Goal: Information Seeking & Learning: Find contact information

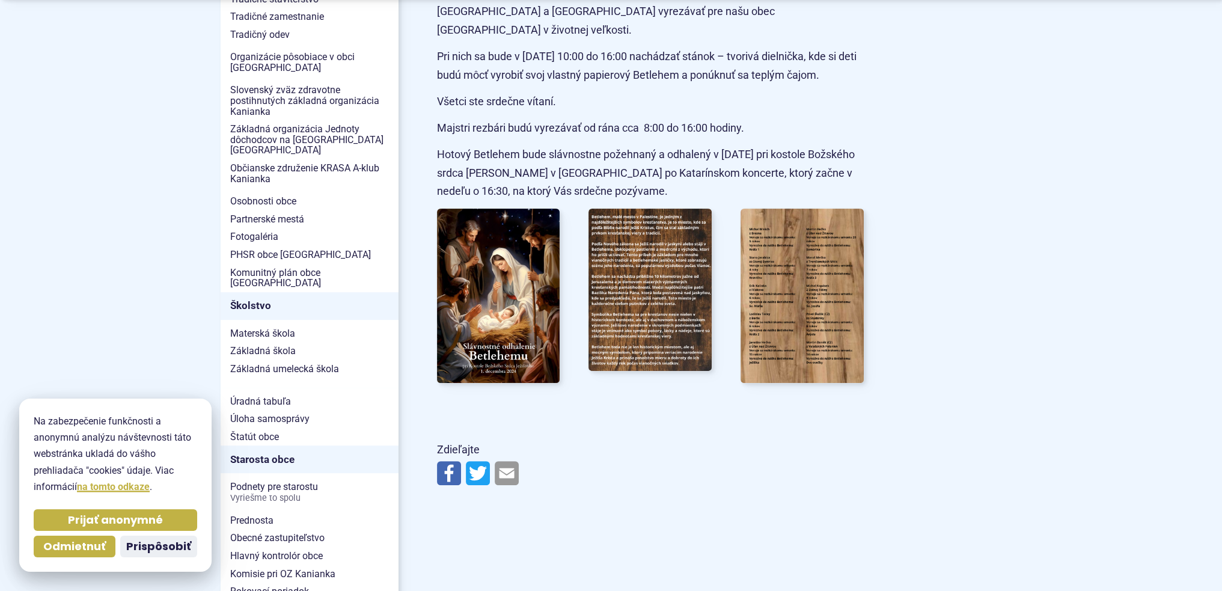
scroll to position [541, 0]
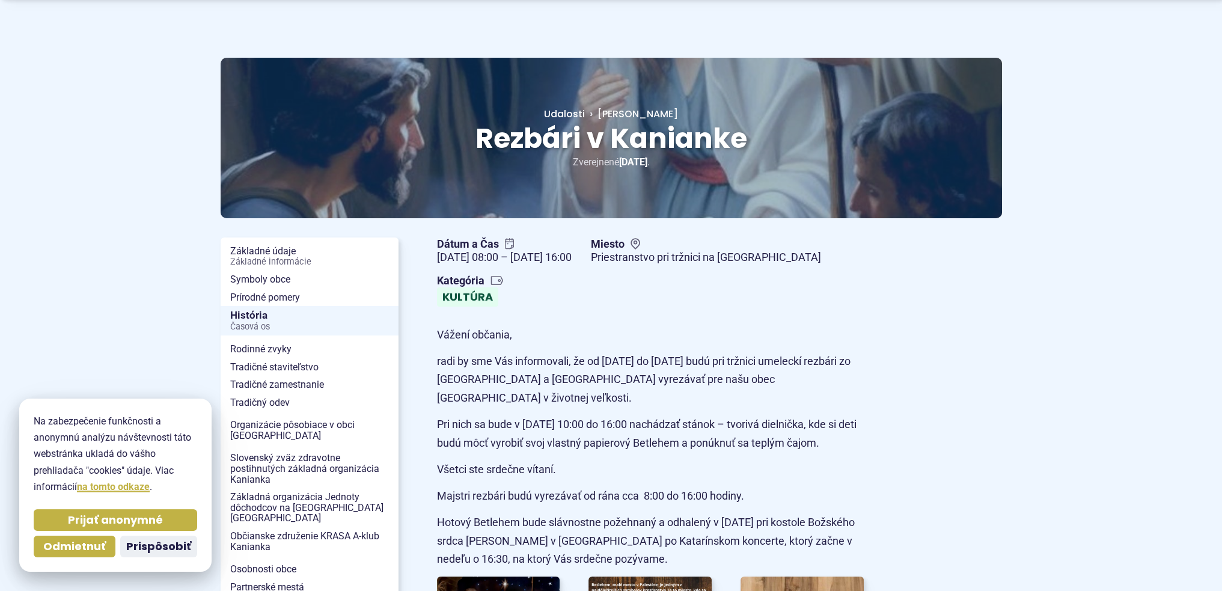
scroll to position [120, 0]
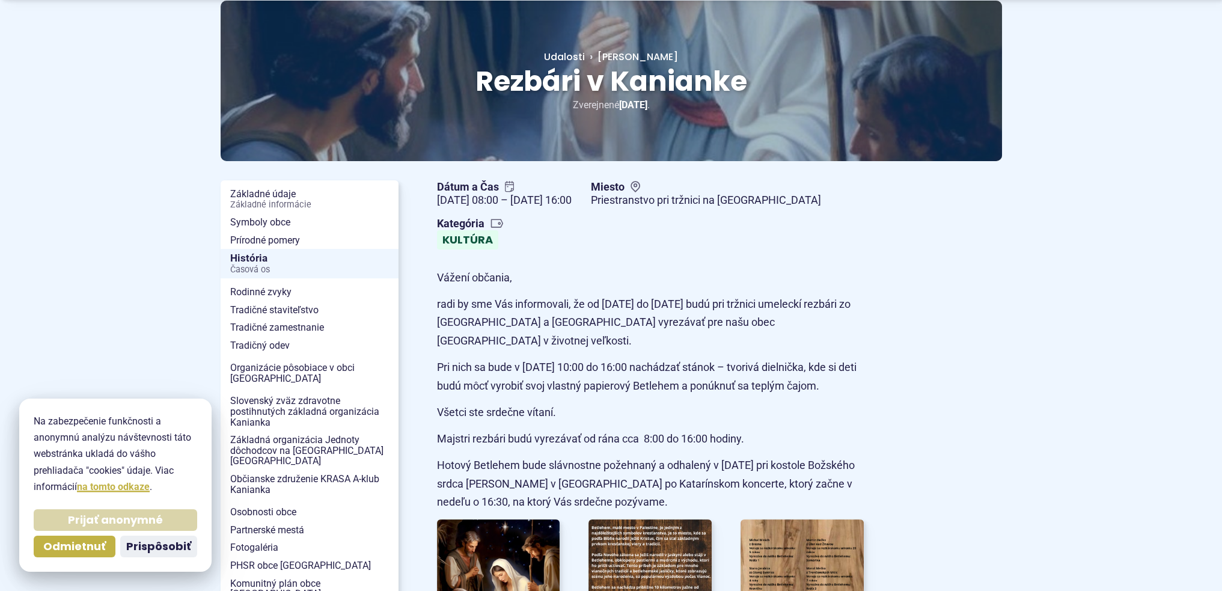
click at [101, 524] on span "Prijať anonymné" at bounding box center [115, 520] width 95 height 14
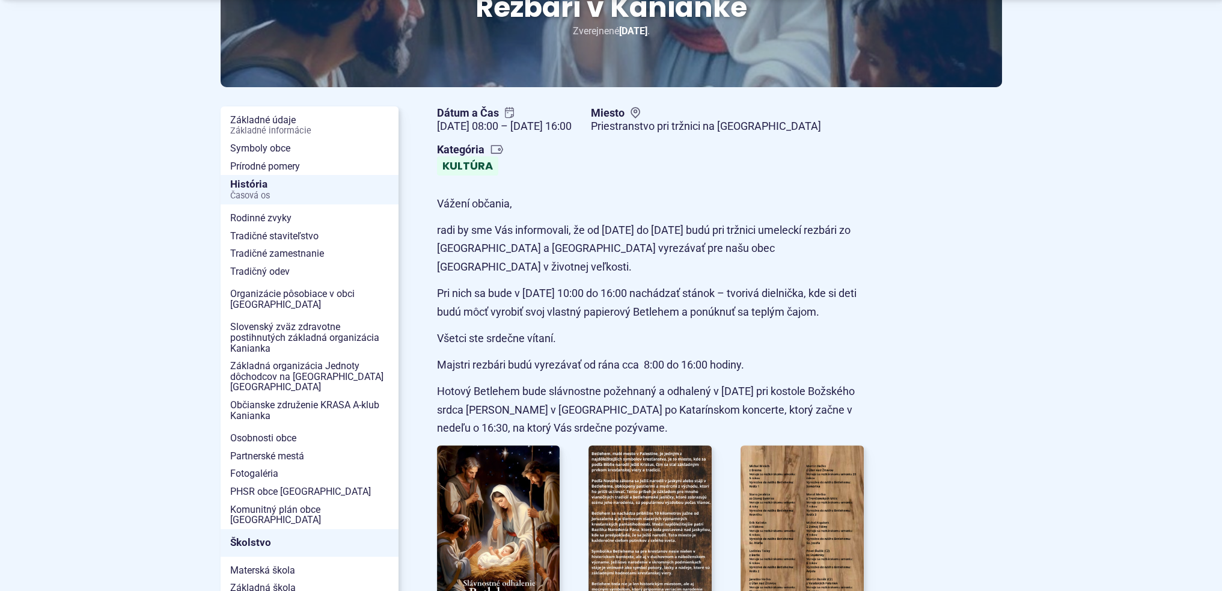
scroll to position [421, 0]
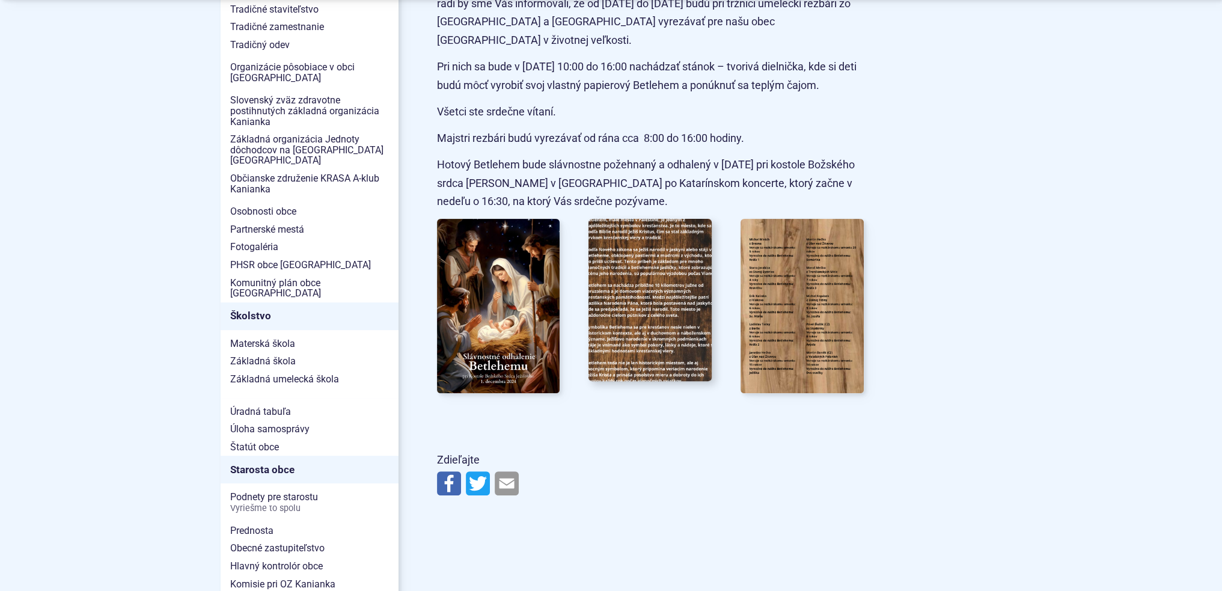
click at [659, 253] on img at bounding box center [650, 300] width 135 height 179
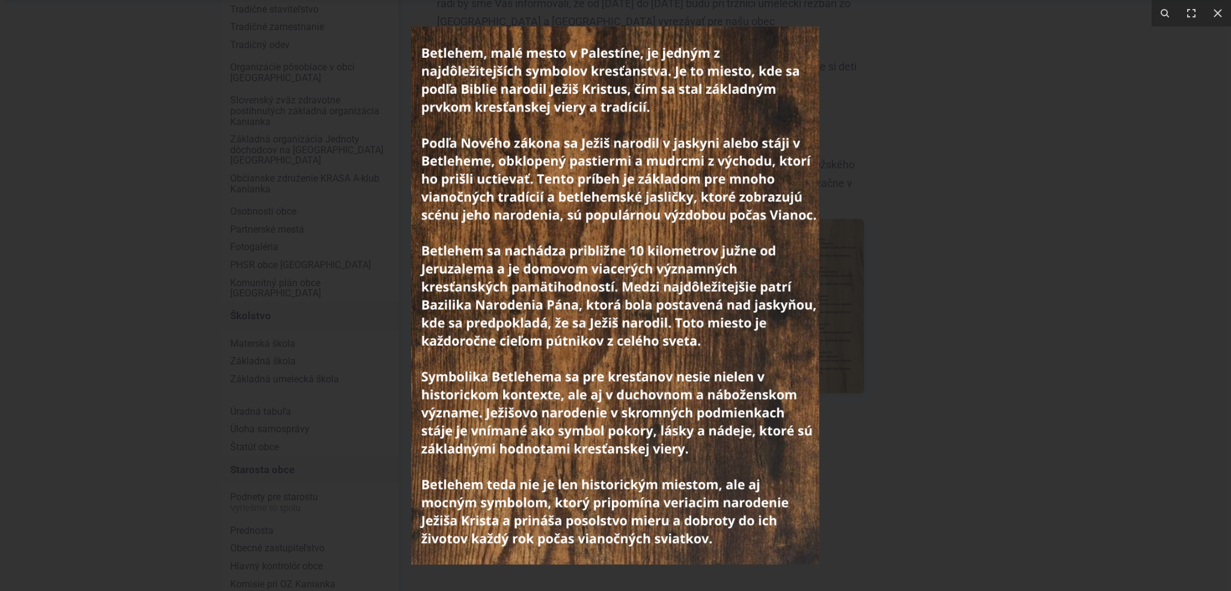
click at [1171, 331] on div at bounding box center [615, 295] width 1231 height 591
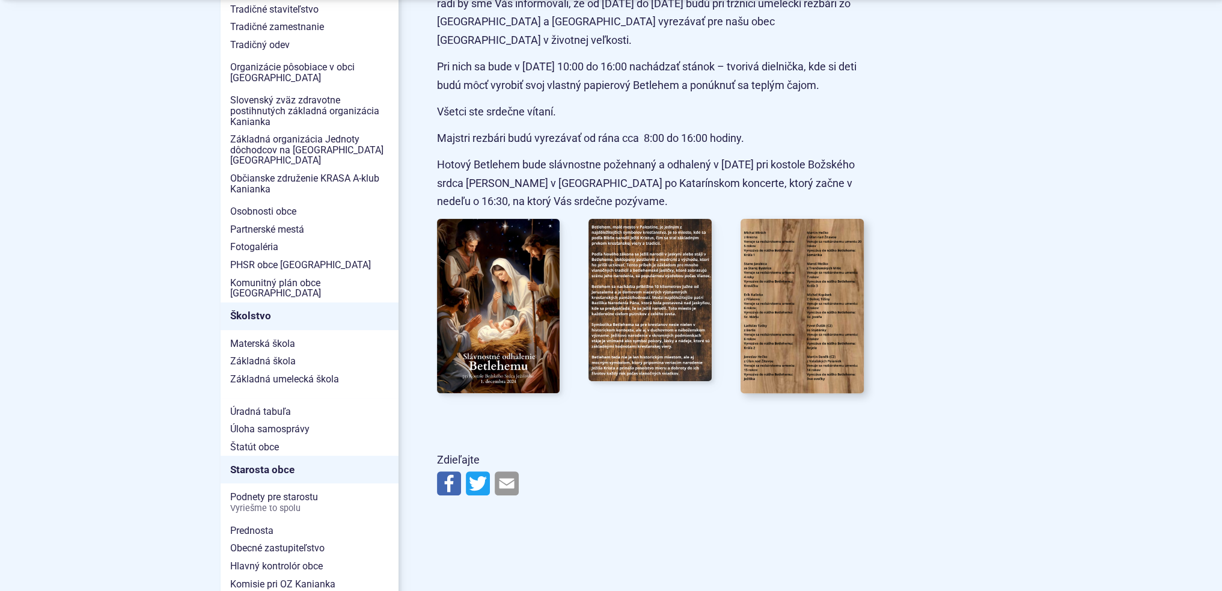
click at [802, 331] on img at bounding box center [802, 305] width 135 height 191
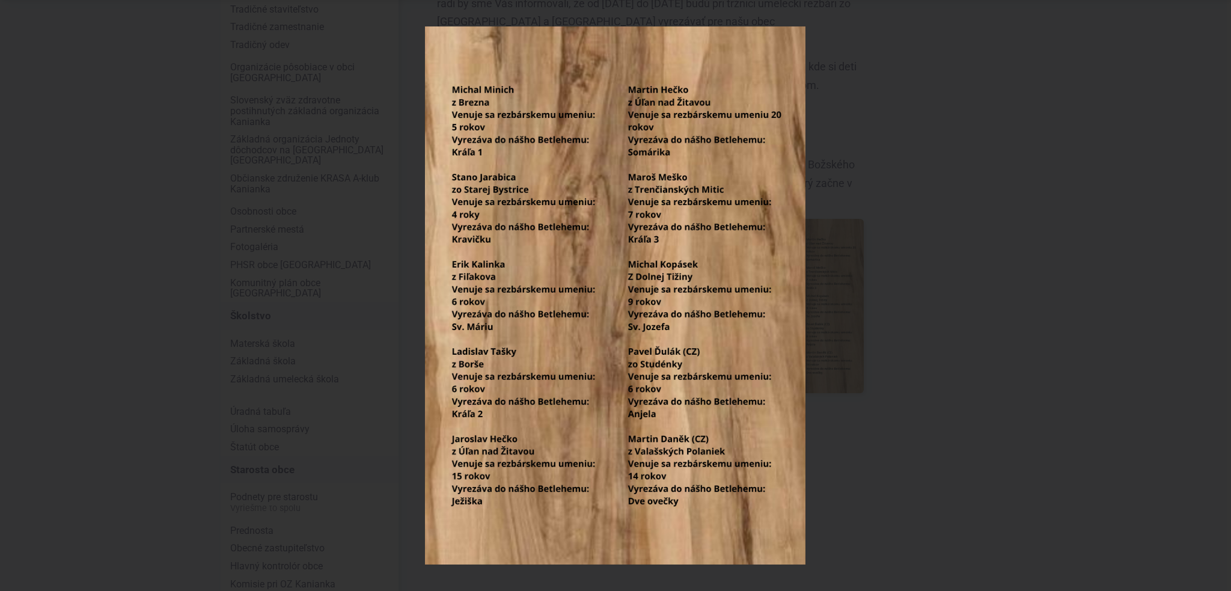
click at [839, 307] on div at bounding box center [615, 295] width 1231 height 591
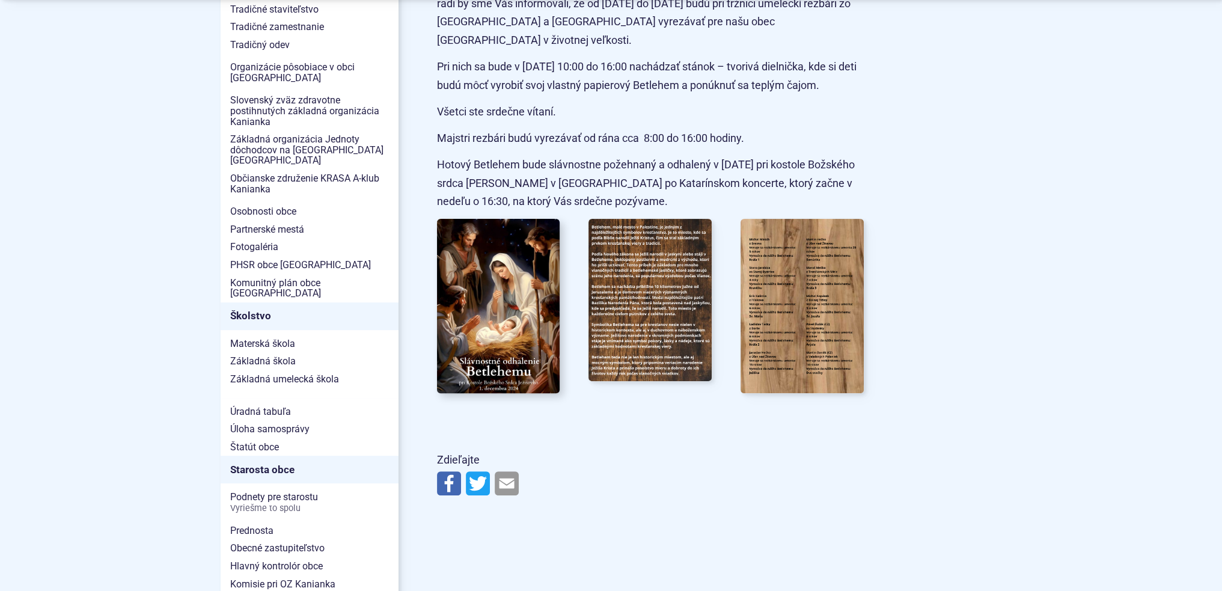
click at [558, 324] on img at bounding box center [497, 305] width 135 height 191
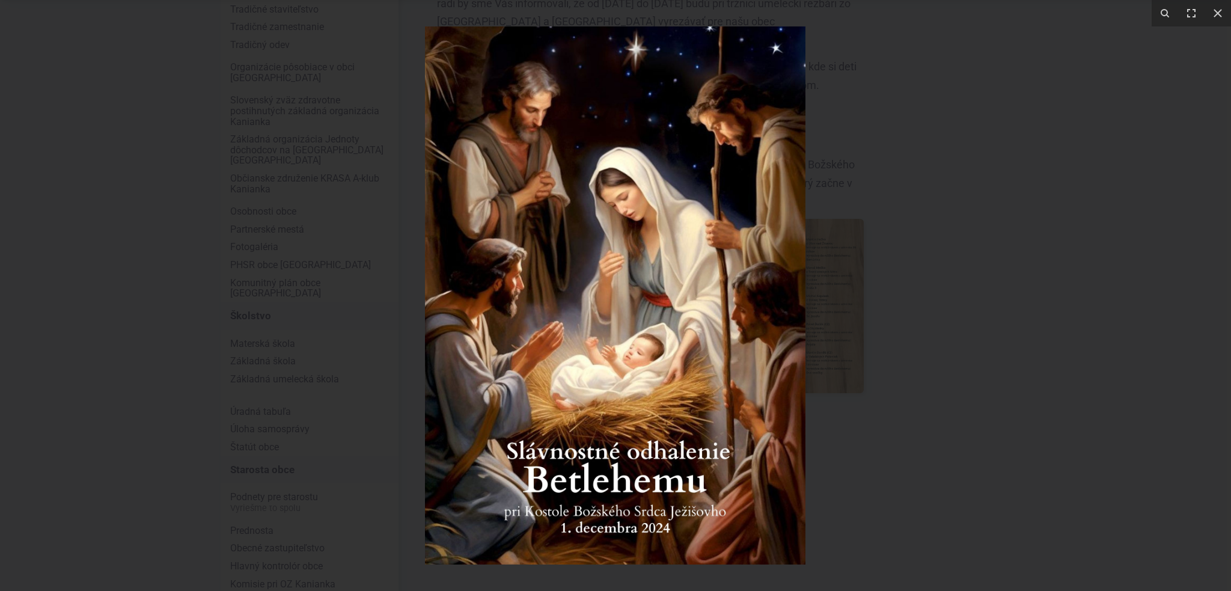
click at [1158, 102] on div at bounding box center [615, 295] width 1231 height 591
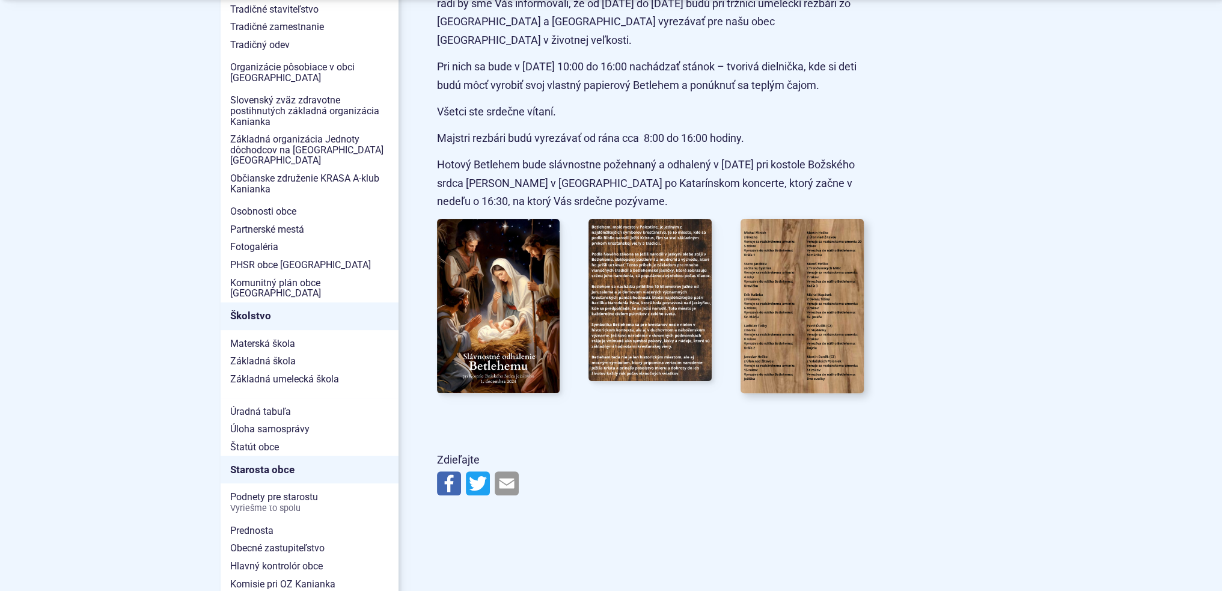
click at [799, 310] on img at bounding box center [802, 305] width 135 height 191
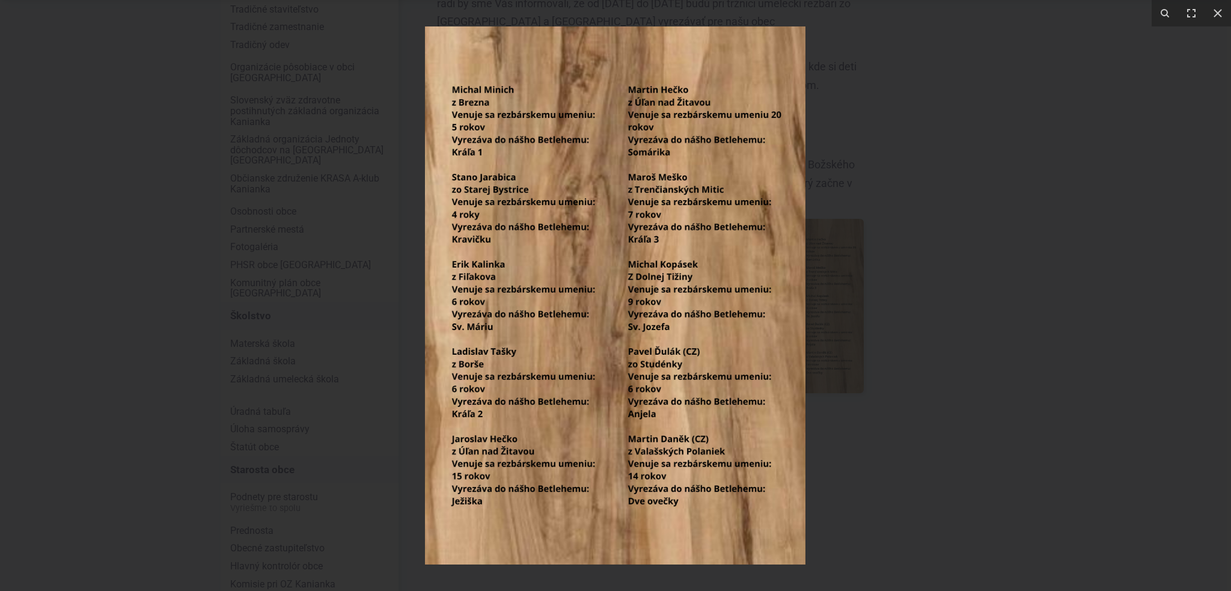
click at [906, 108] on div at bounding box center [615, 295] width 1231 height 591
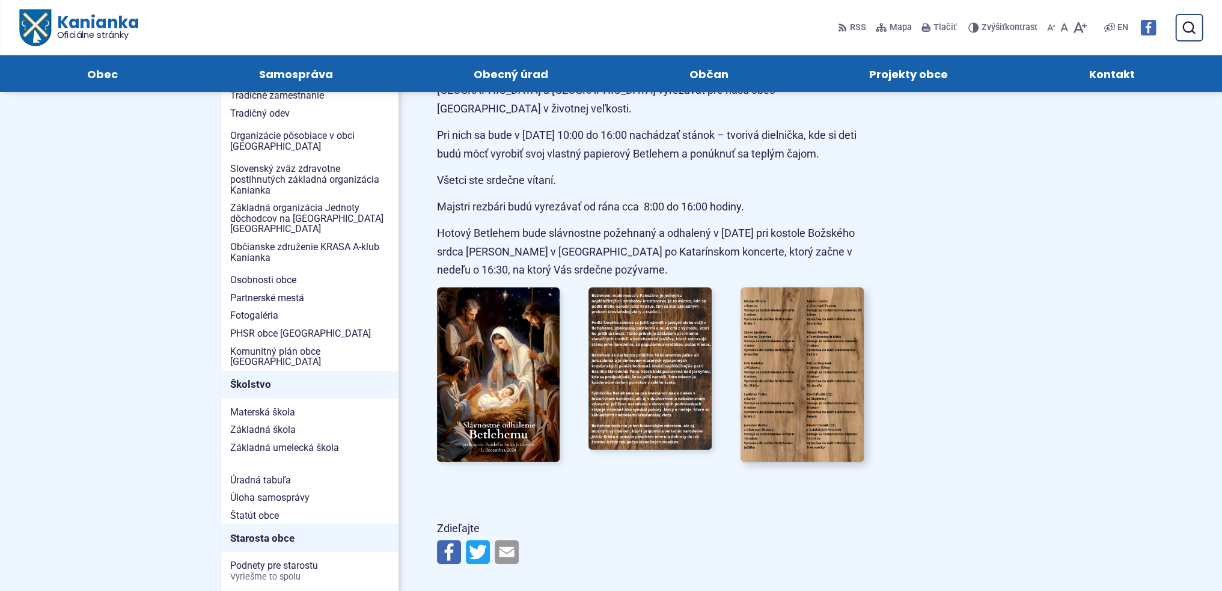
scroll to position [301, 0]
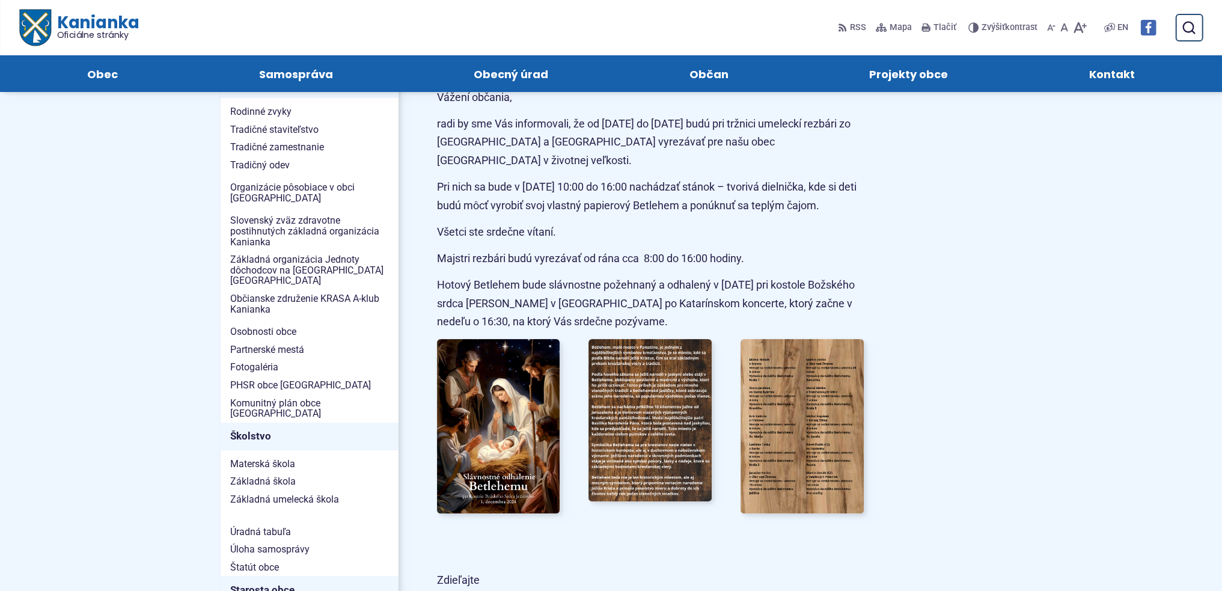
click at [1098, 69] on span "Kontakt" at bounding box center [1112, 73] width 46 height 37
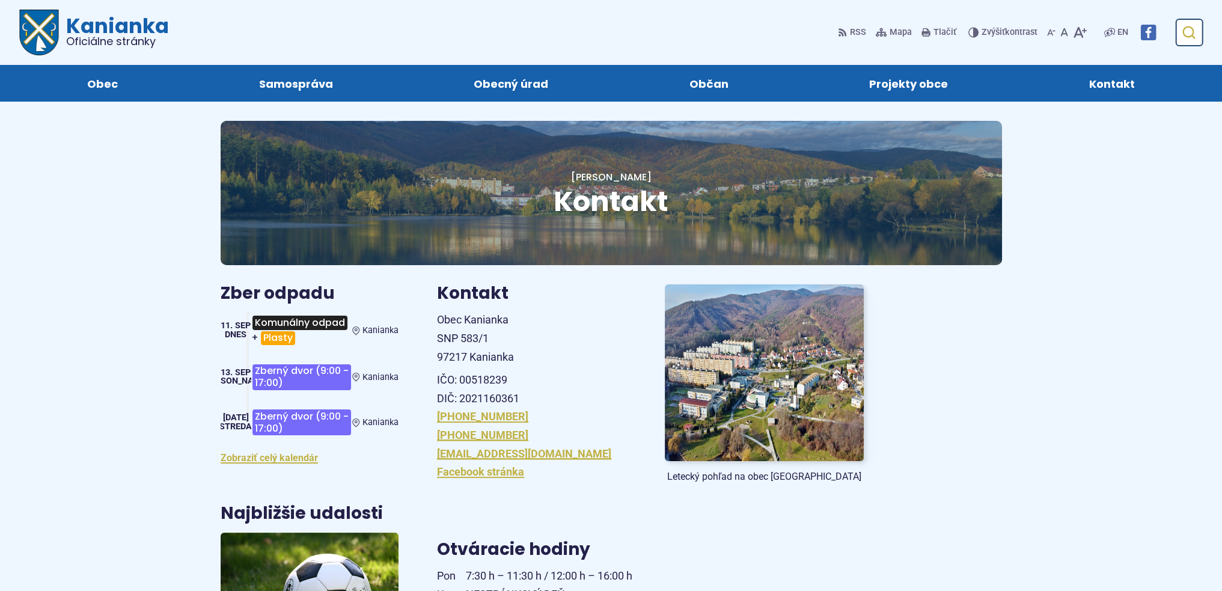
click at [1193, 31] on icon "submit" at bounding box center [1188, 32] width 14 height 14
type input "**********"
click at [1178, 22] on button "Odoslať vyhľadávací formulár" at bounding box center [1189, 33] width 22 height 22
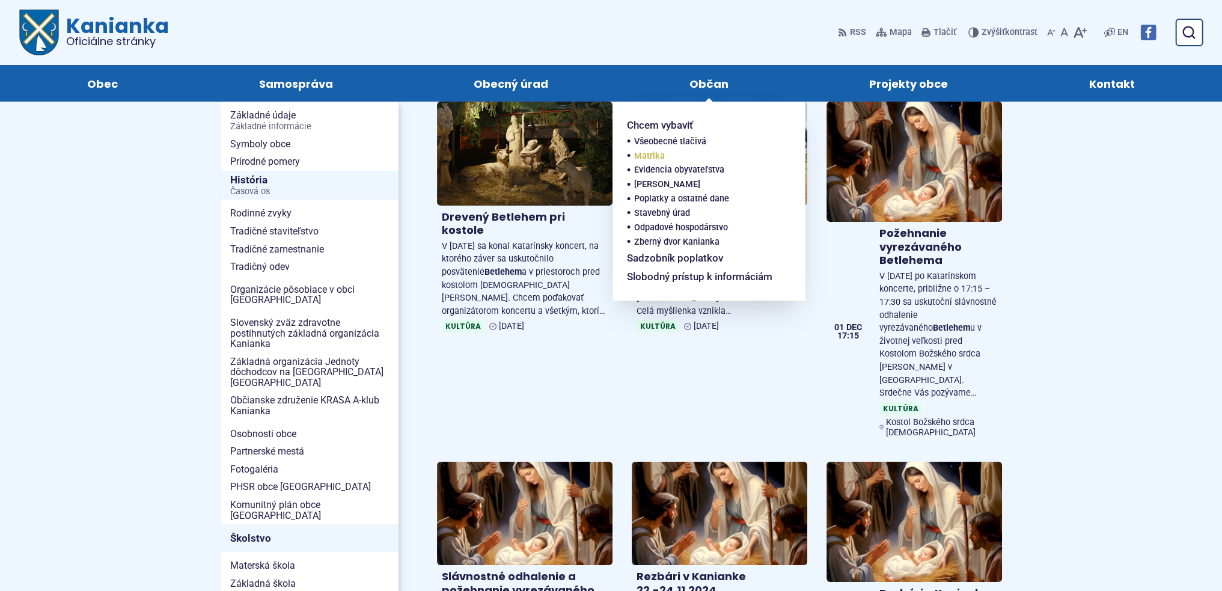
click at [745, 150] on link "Matrika" at bounding box center [705, 156] width 142 height 14
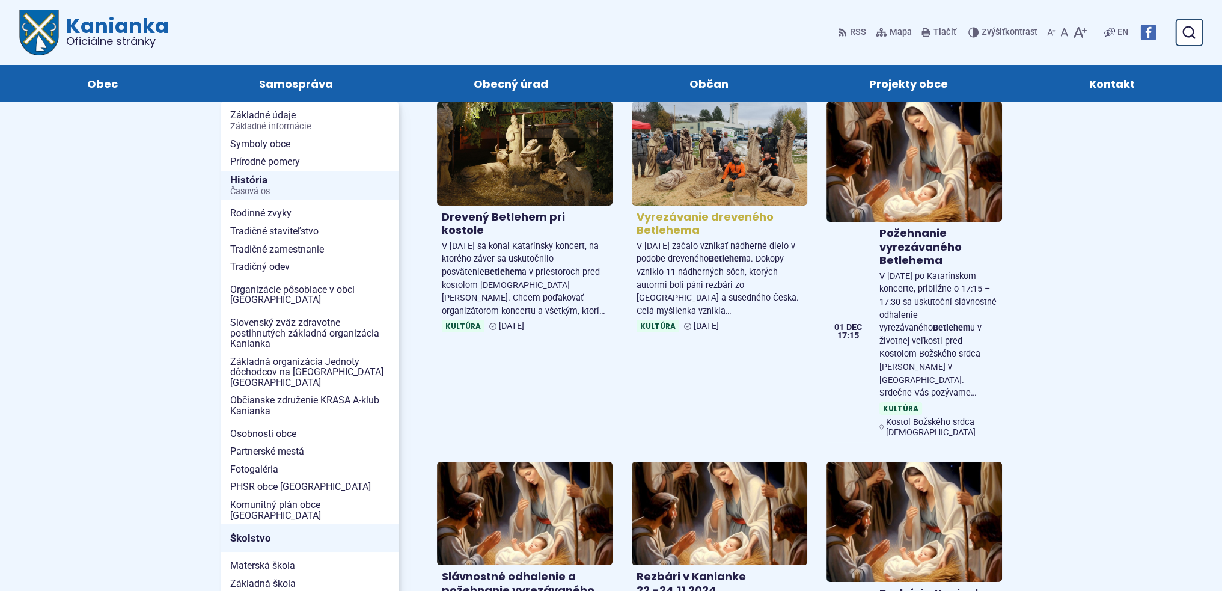
click at [711, 163] on img at bounding box center [720, 153] width 202 height 119
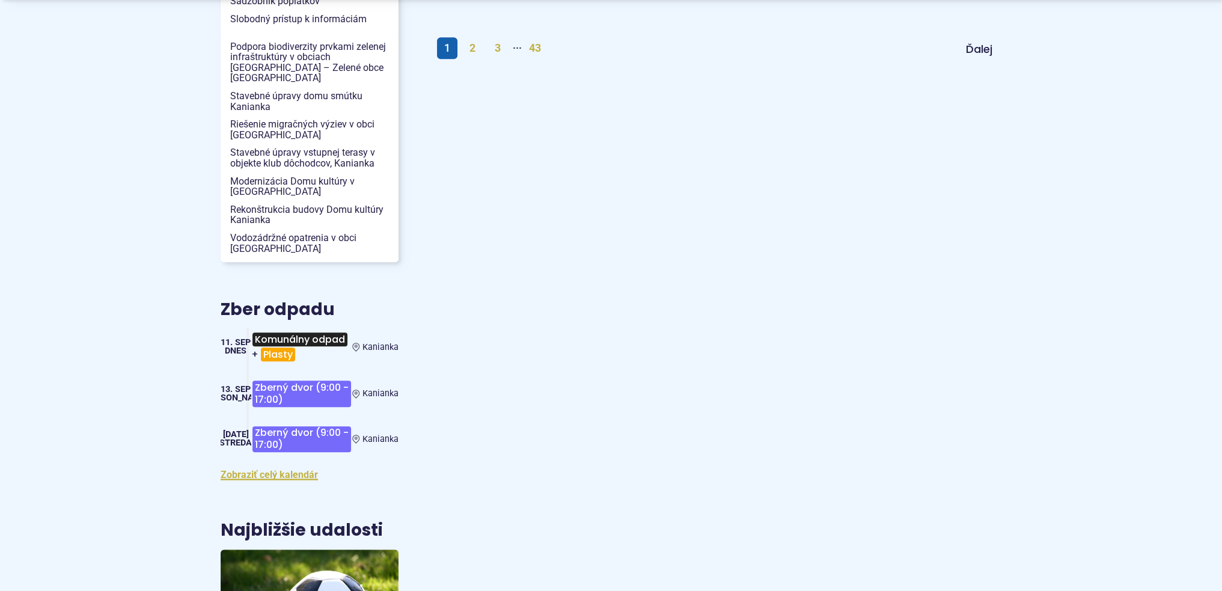
scroll to position [781, 0]
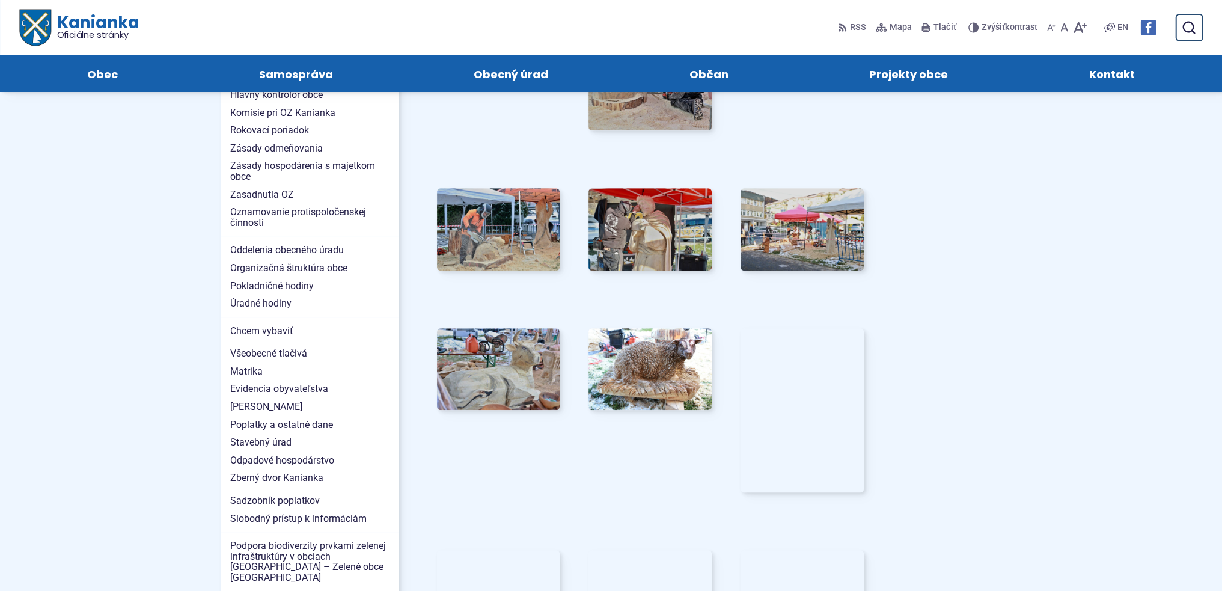
scroll to position [721, 0]
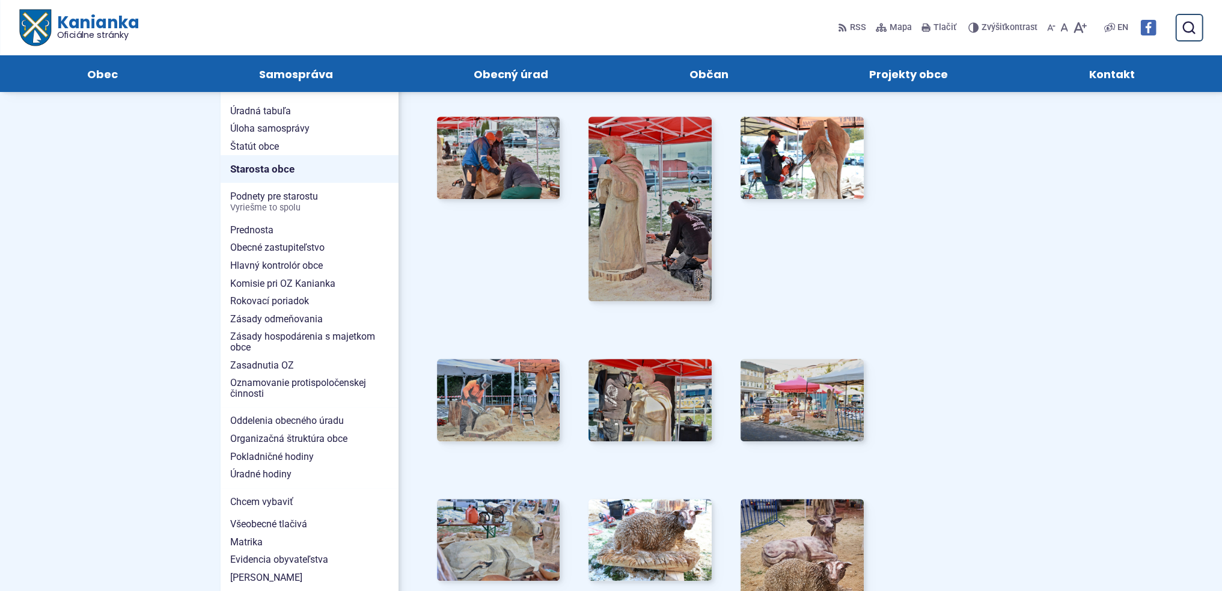
click at [536, 200] on div at bounding box center [498, 209] width 123 height 185
click at [530, 167] on img at bounding box center [497, 157] width 135 height 90
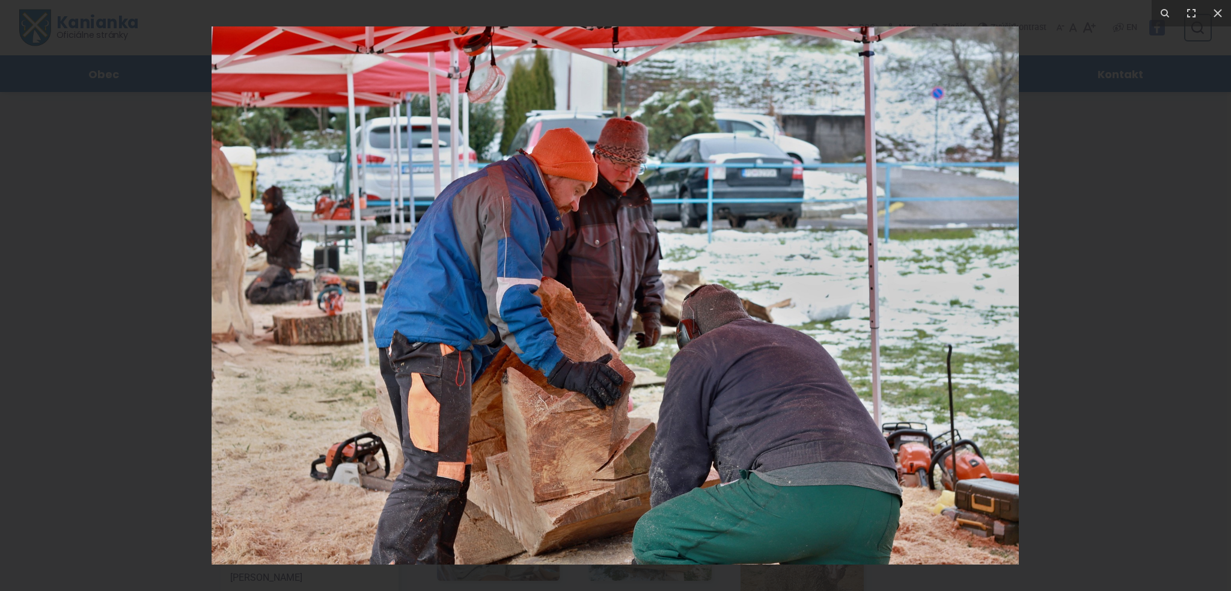
click at [997, 336] on img at bounding box center [615, 295] width 807 height 538
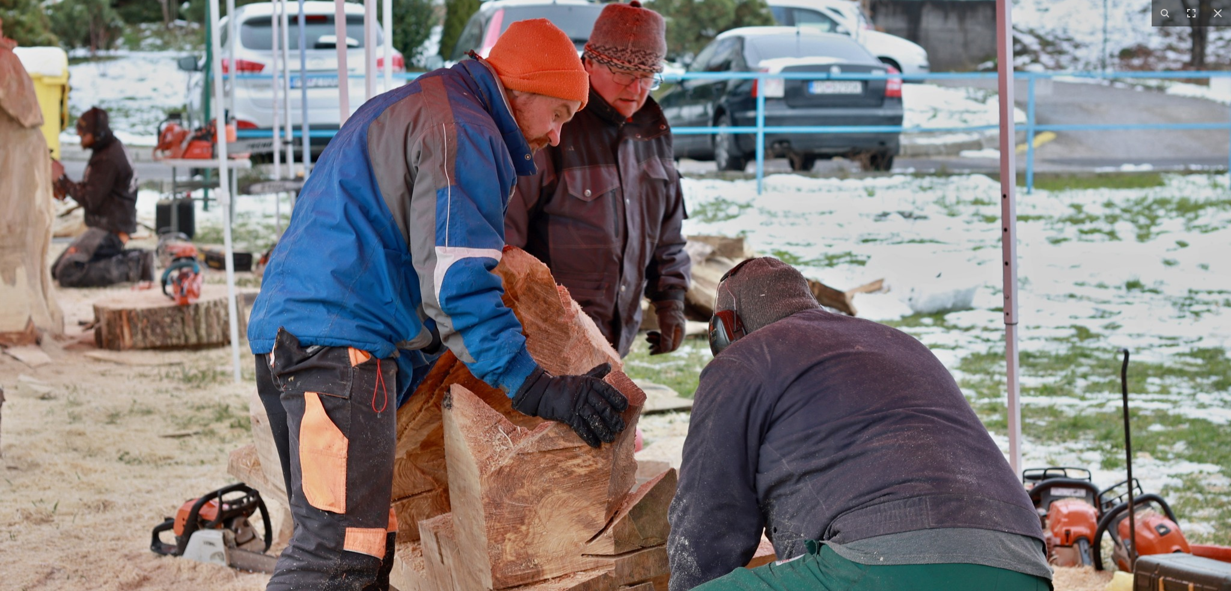
click at [1181, 146] on img at bounding box center [615, 274] width 1231 height 821
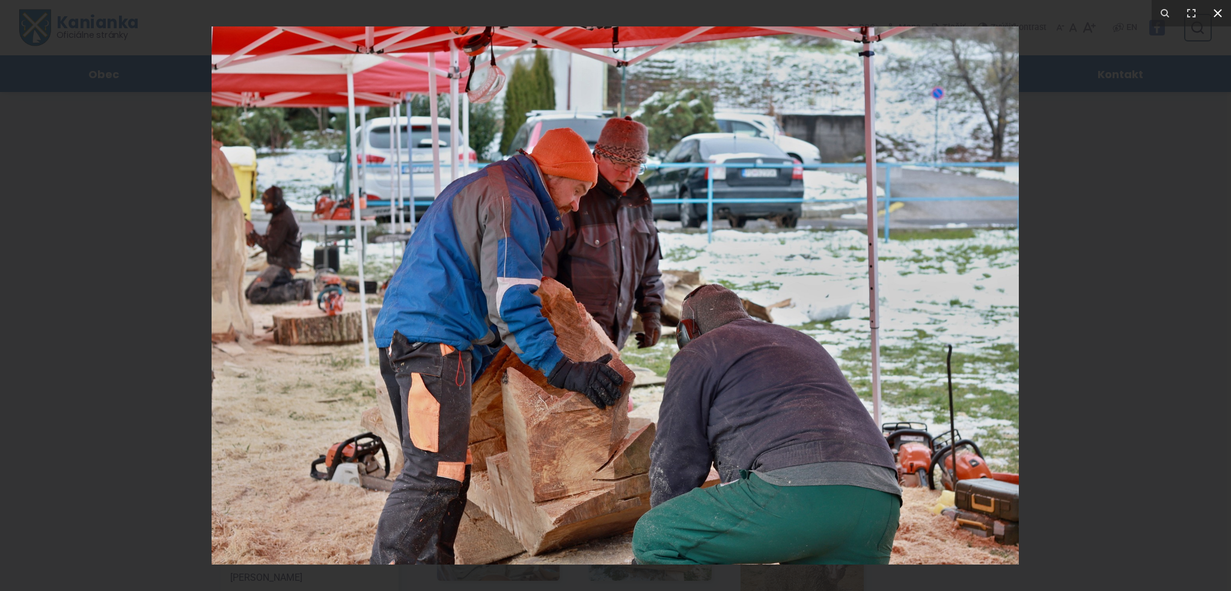
click at [1217, 14] on icon at bounding box center [1218, 13] width 14 height 14
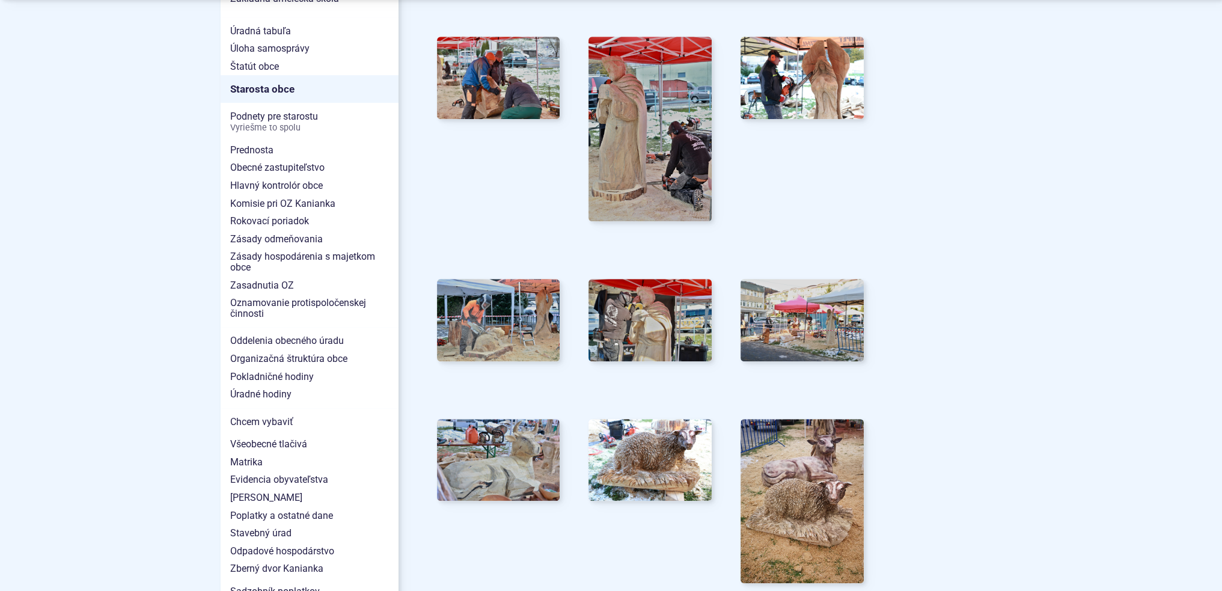
scroll to position [962, 0]
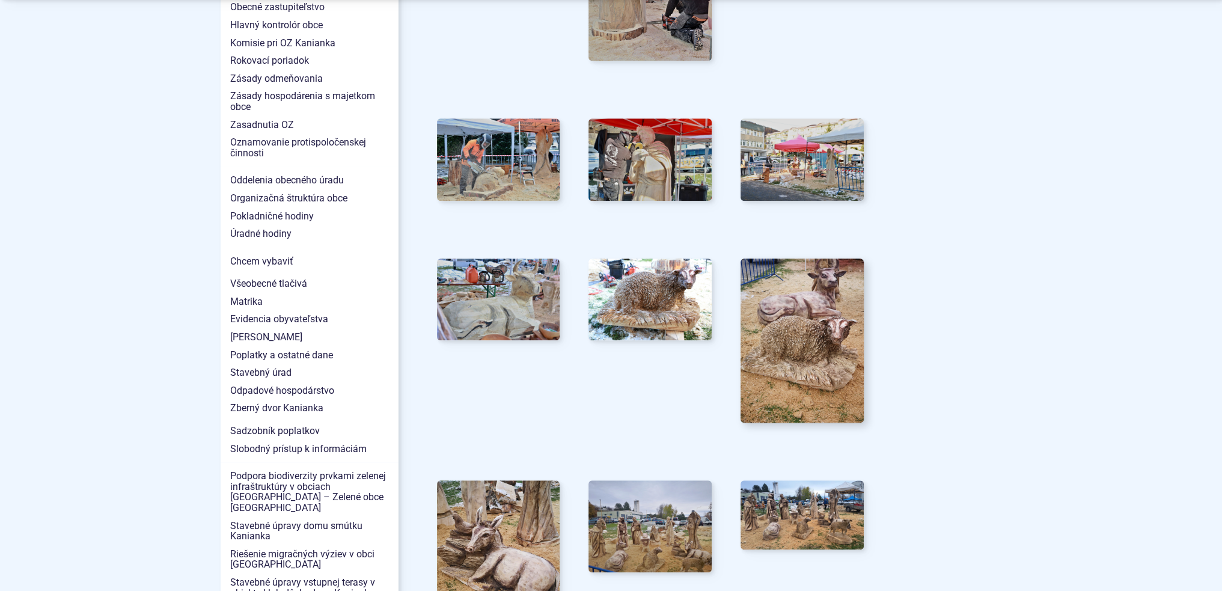
click at [788, 340] on img at bounding box center [802, 340] width 135 height 180
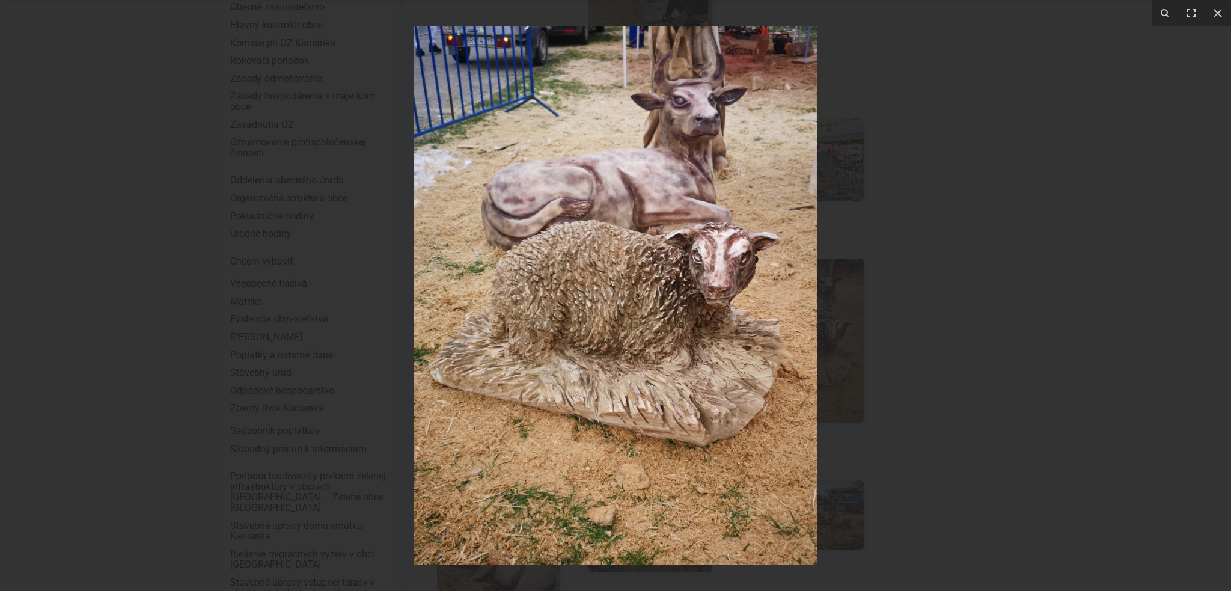
click at [755, 320] on img at bounding box center [615, 295] width 403 height 538
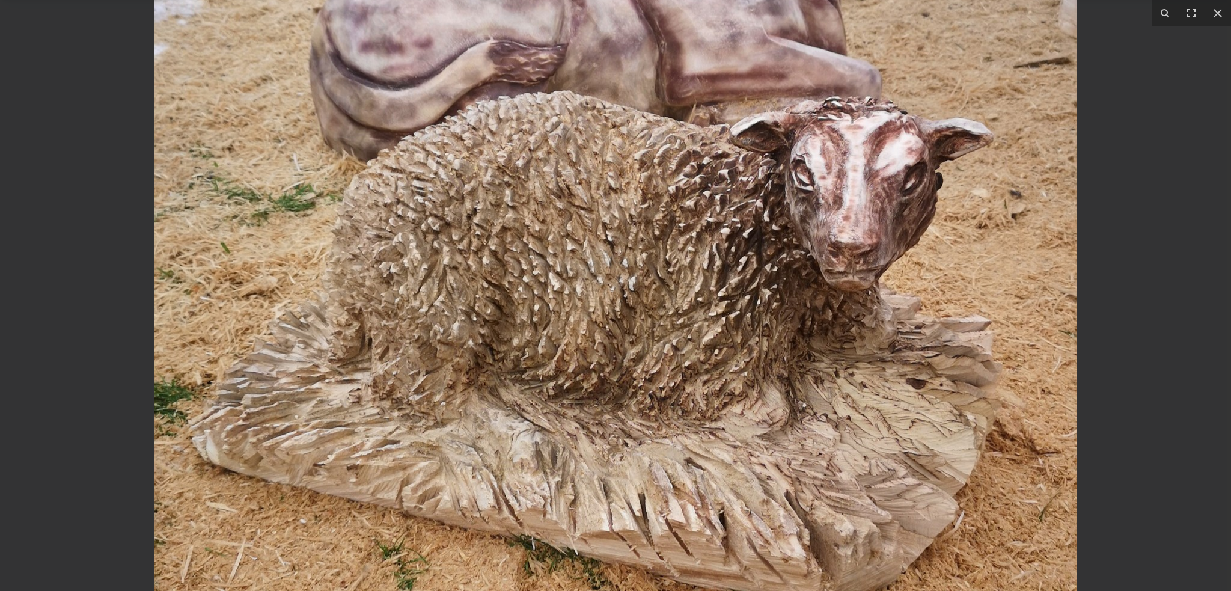
click at [1211, 256] on div at bounding box center [615, 295] width 1231 height 591
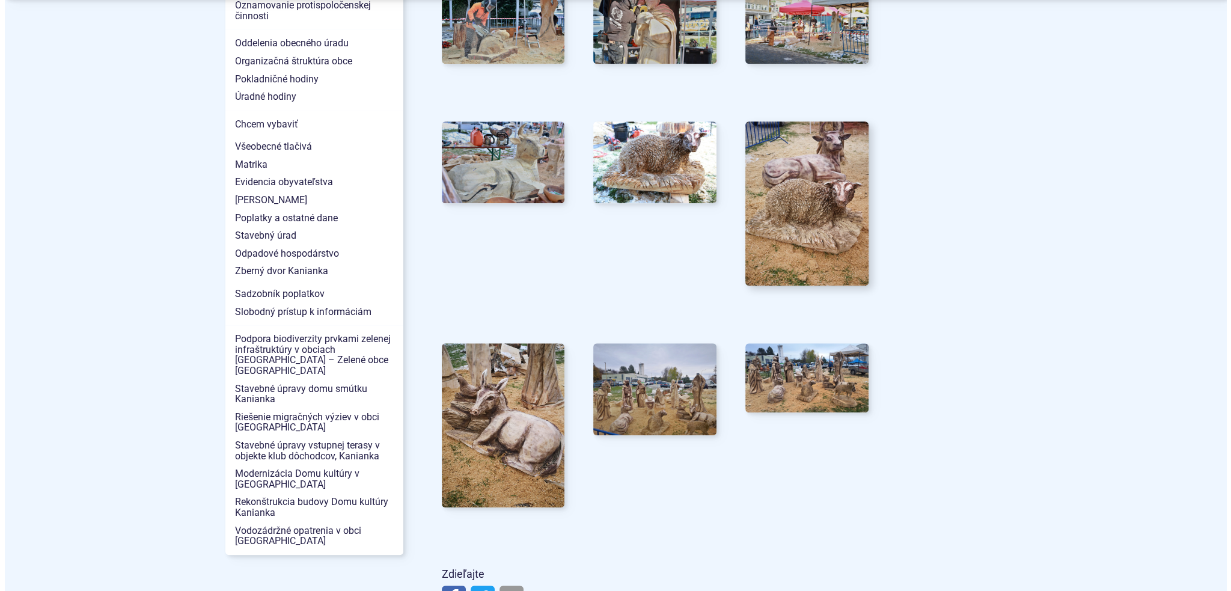
scroll to position [1202, 0]
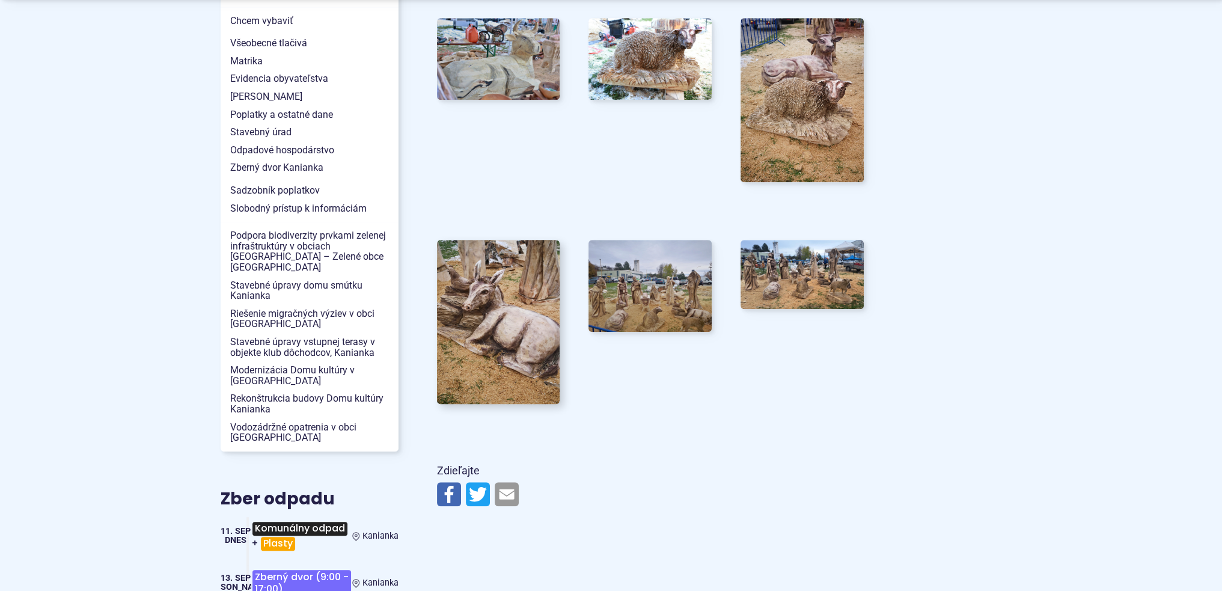
click at [510, 266] on img at bounding box center [497, 321] width 135 height 180
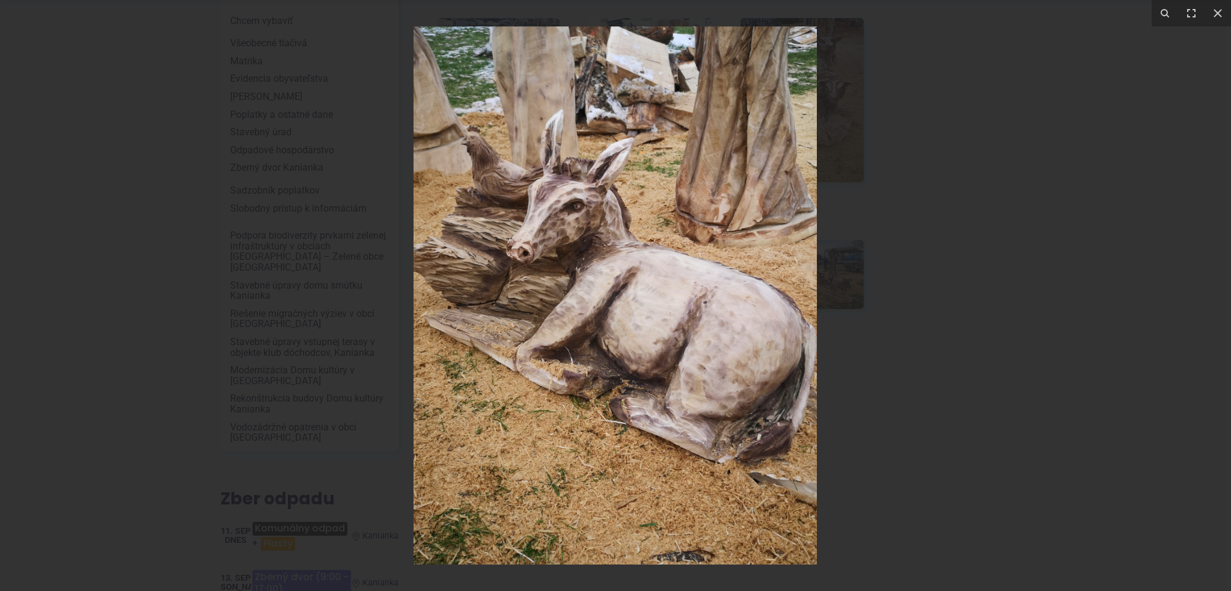
click at [989, 268] on div at bounding box center [615, 295] width 1231 height 591
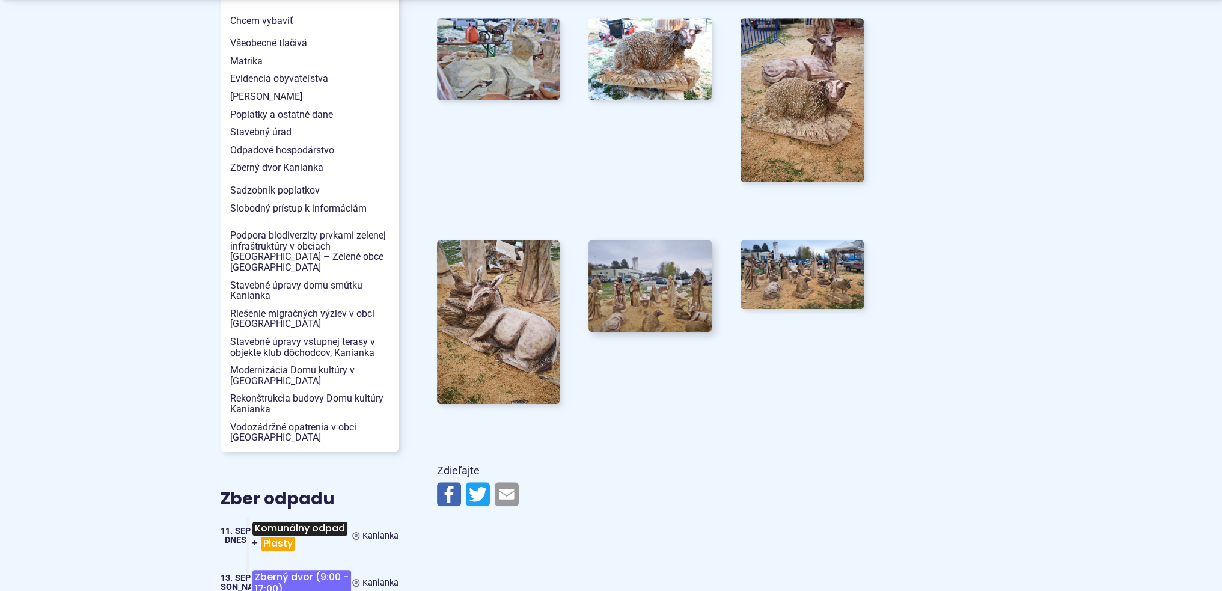
click at [620, 284] on img at bounding box center [650, 286] width 135 height 102
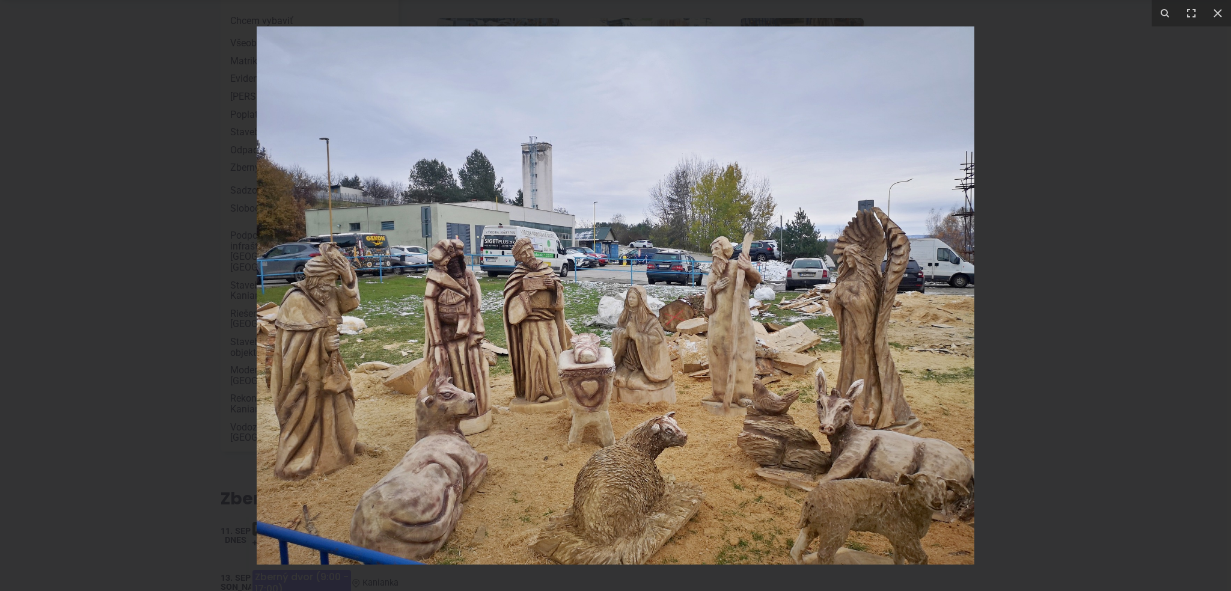
drag, startPoint x: 1151, startPoint y: 209, endPoint x: 1158, endPoint y: 202, distance: 9.8
click at [1158, 201] on div at bounding box center [615, 295] width 1231 height 591
click at [1191, 218] on div at bounding box center [615, 295] width 1231 height 591
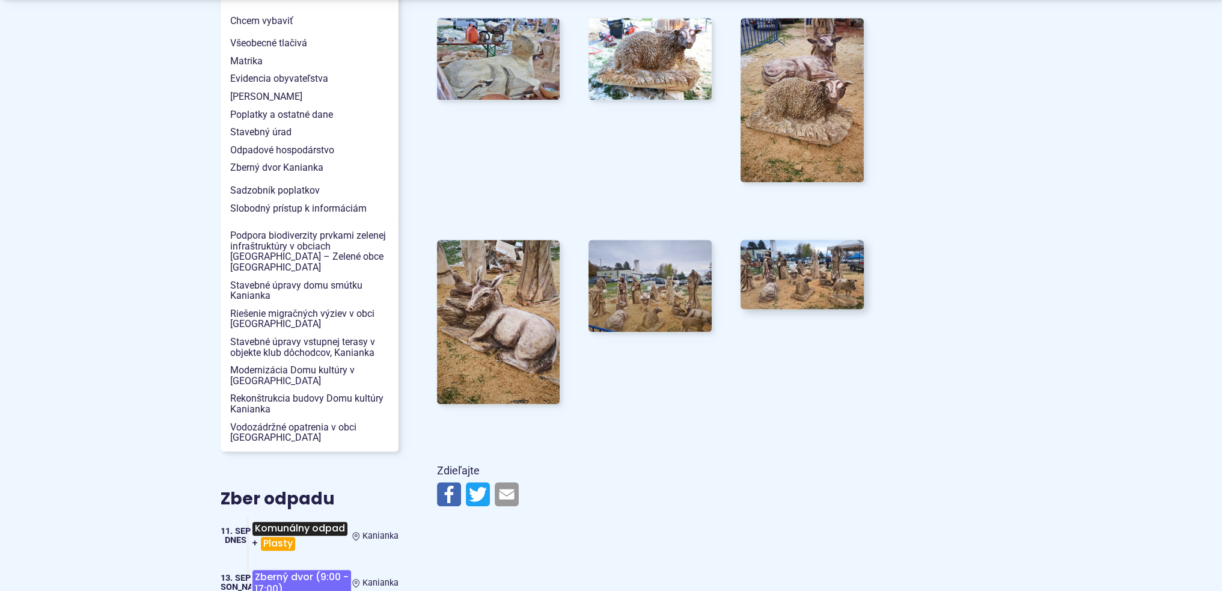
click at [824, 269] on img at bounding box center [802, 274] width 135 height 76
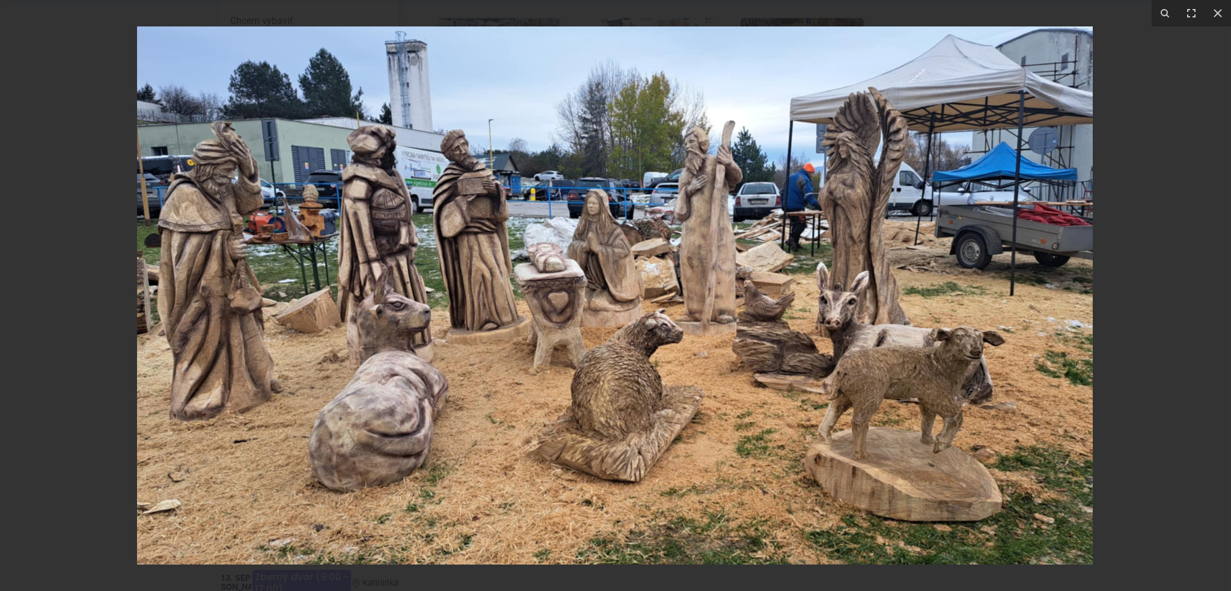
click at [1173, 214] on div at bounding box center [615, 295] width 1231 height 591
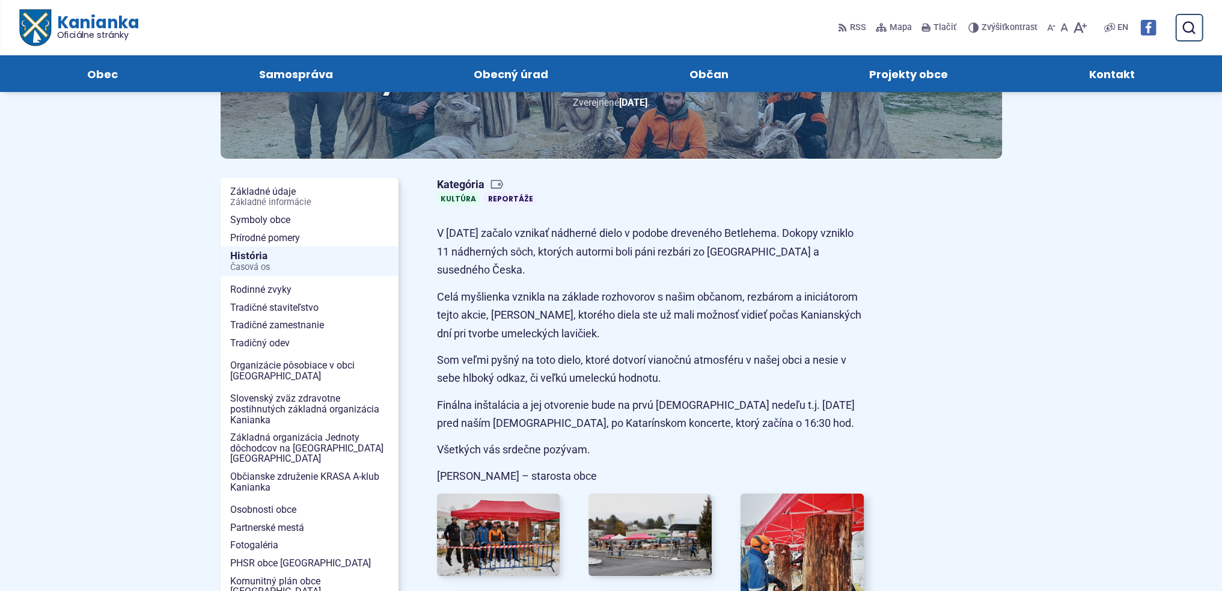
scroll to position [0, 0]
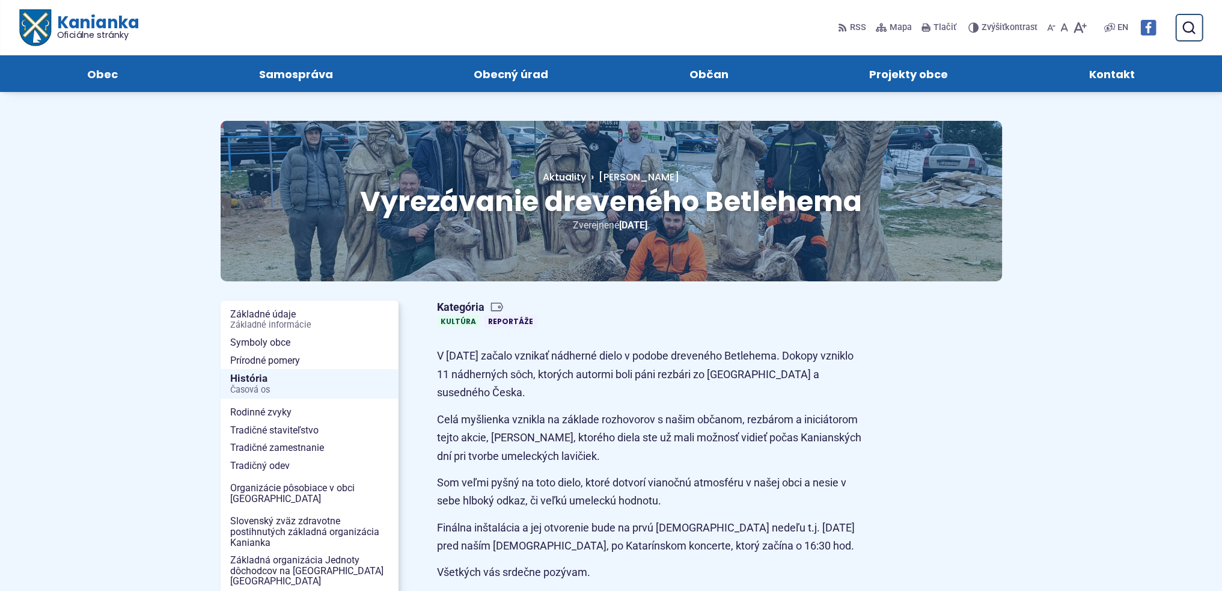
click at [1096, 76] on span "Kontakt" at bounding box center [1112, 73] width 46 height 37
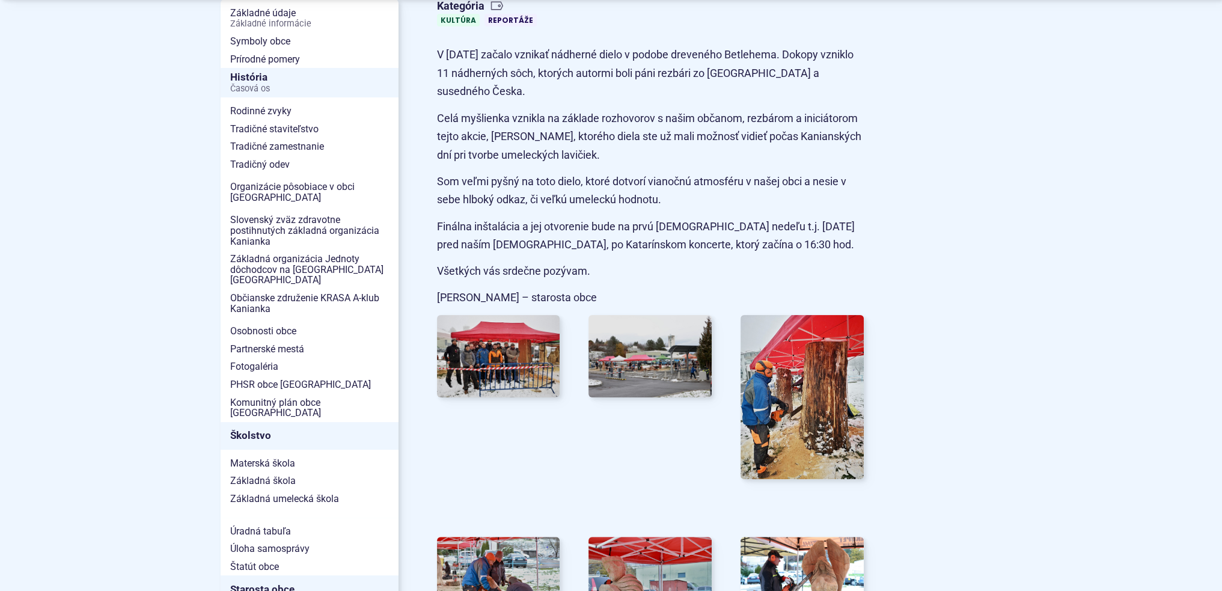
scroll to position [541, 0]
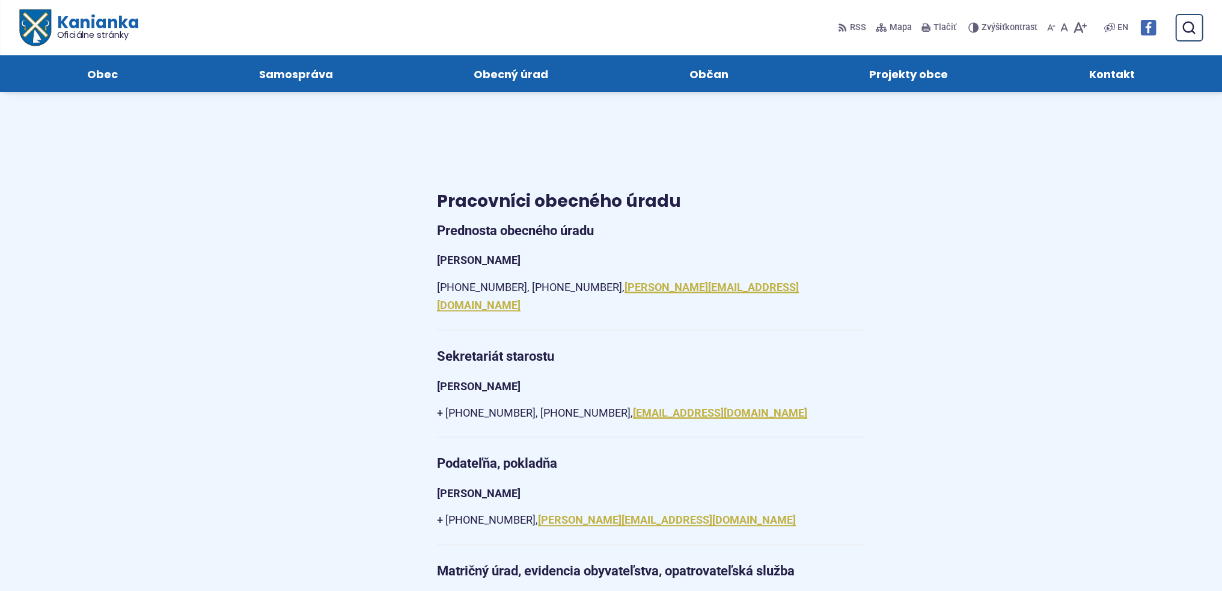
scroll to position [902, 0]
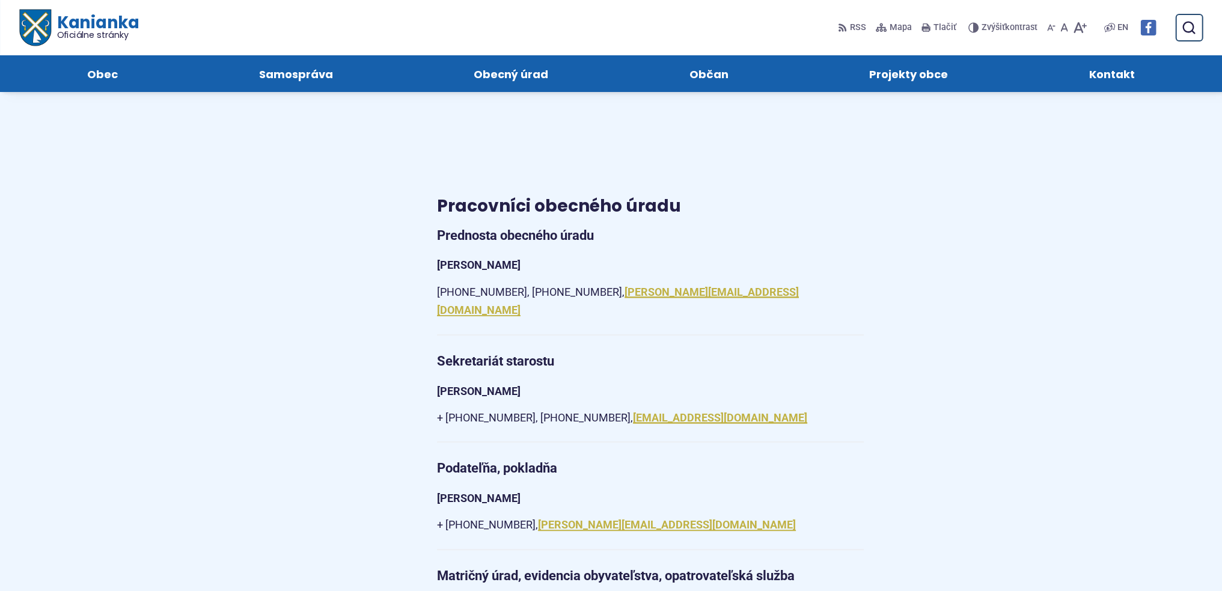
drag, startPoint x: 554, startPoint y: 395, endPoint x: 660, endPoint y: 390, distance: 105.9
click at [660, 409] on p "+ [PHONE_NUMBER], [PHONE_NUMBER], [EMAIL_ADDRESS][DOMAIN_NAME]" at bounding box center [650, 418] width 427 height 19
drag, startPoint x: 436, startPoint y: 396, endPoint x: 546, endPoint y: 401, distance: 109.5
click at [546, 409] on p "+ [PHONE_NUMBER], [PHONE_NUMBER], [EMAIL_ADDRESS][DOMAIN_NAME]" at bounding box center [650, 418] width 427 height 19
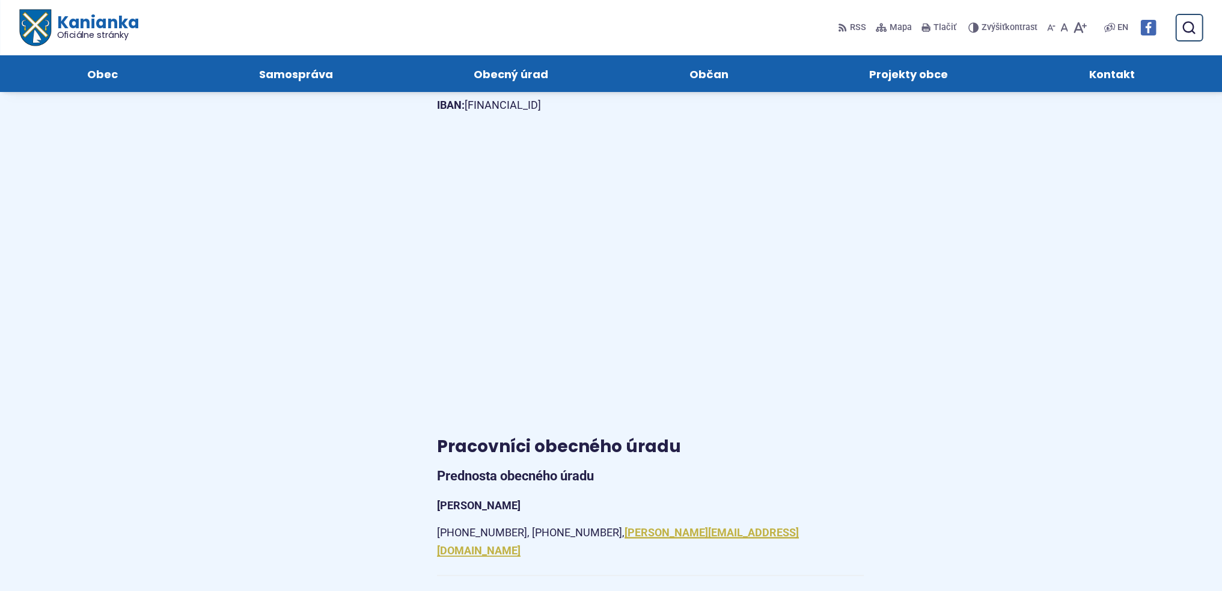
scroll to position [361, 0]
